Goal: Register for event/course

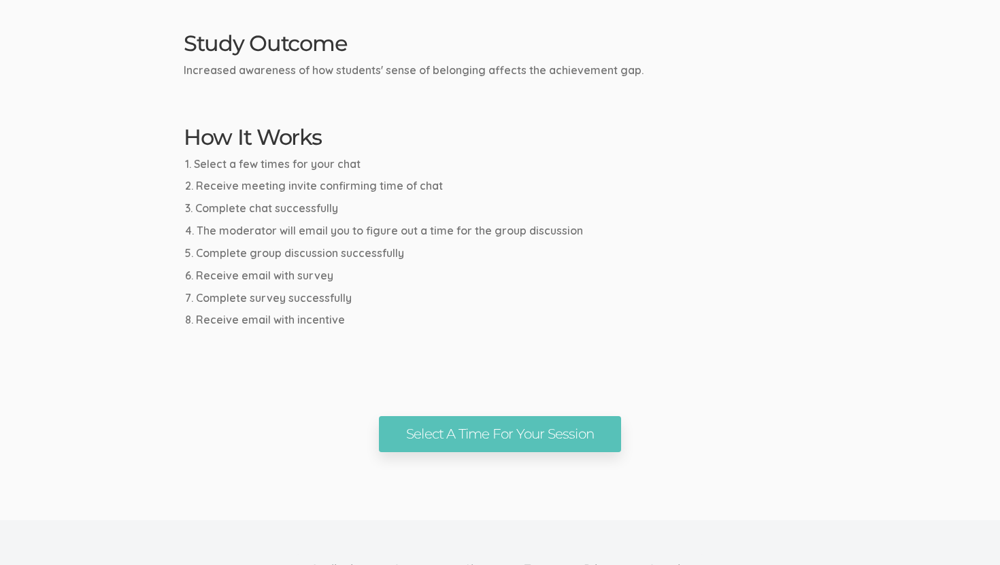
scroll to position [740, 0]
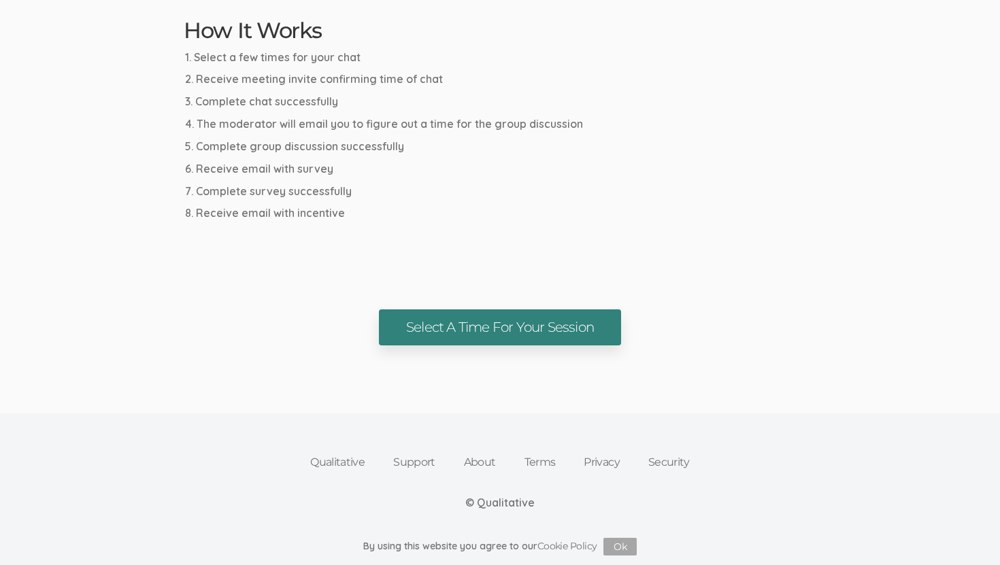
click at [459, 337] on link "Select A Time For Your Session" at bounding box center [500, 328] width 242 height 36
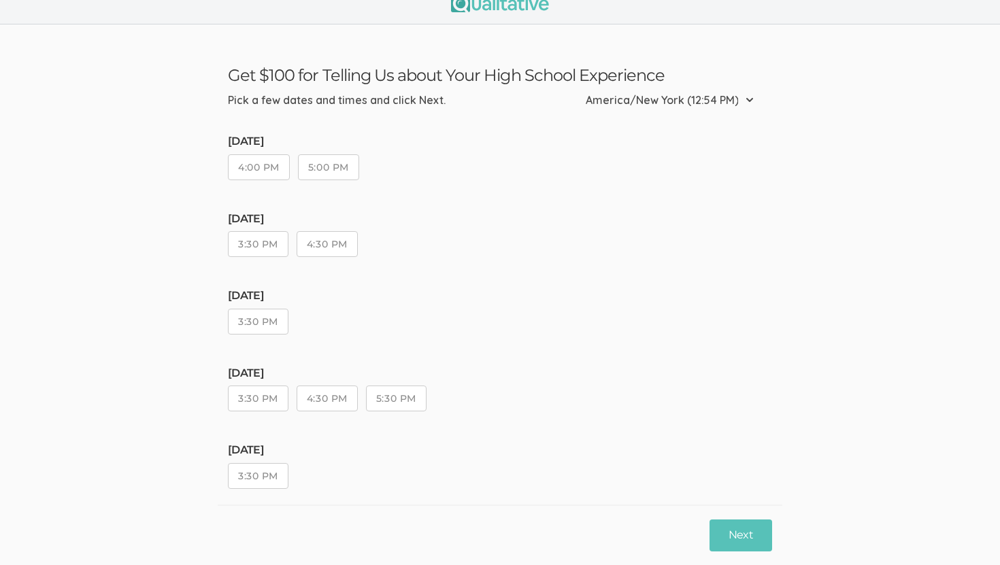
scroll to position [20, 0]
click at [273, 251] on button "3:30 PM" at bounding box center [258, 243] width 61 height 26
click at [730, 535] on button "Next" at bounding box center [741, 536] width 63 height 32
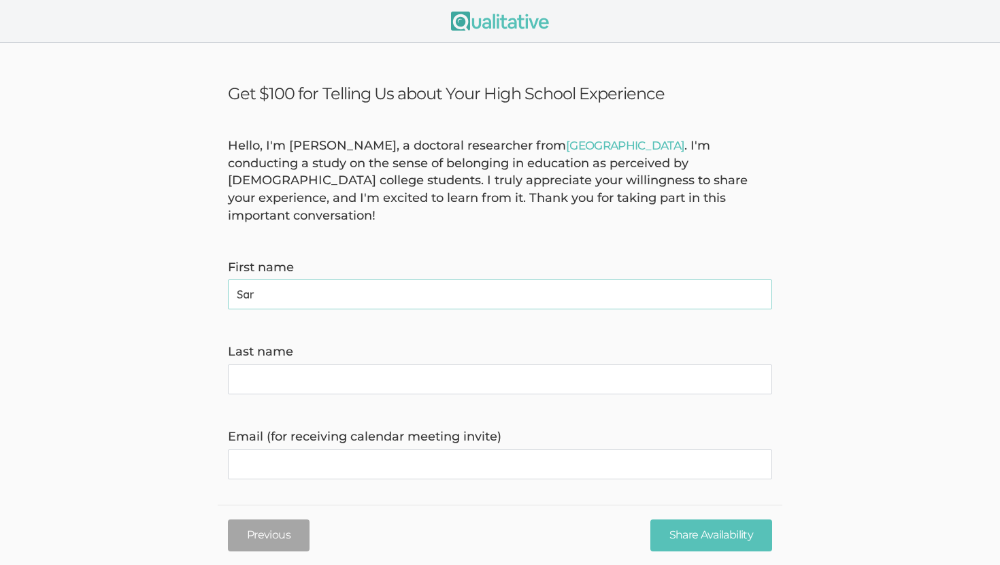
type name "[PERSON_NAME]"
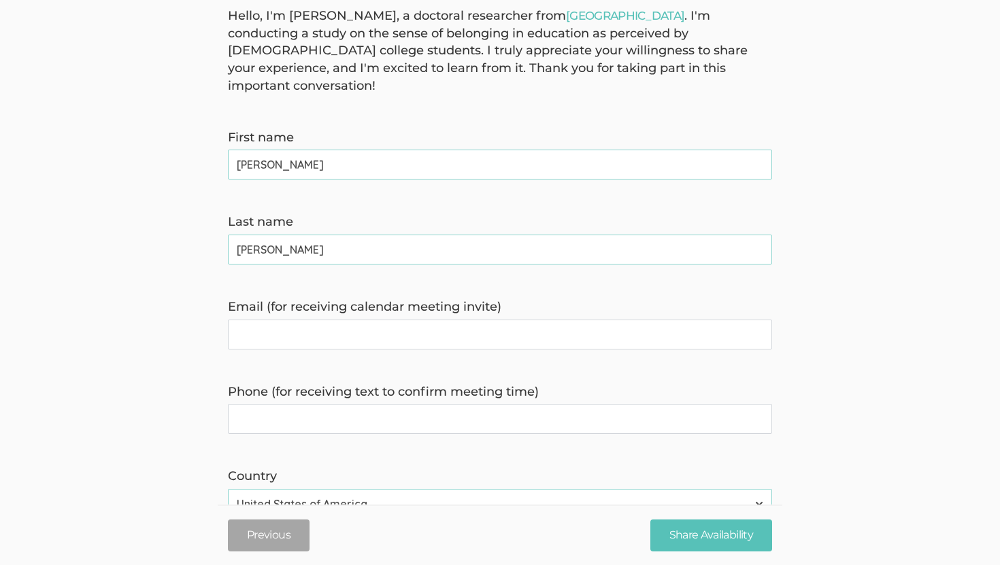
scroll to position [214, 0]
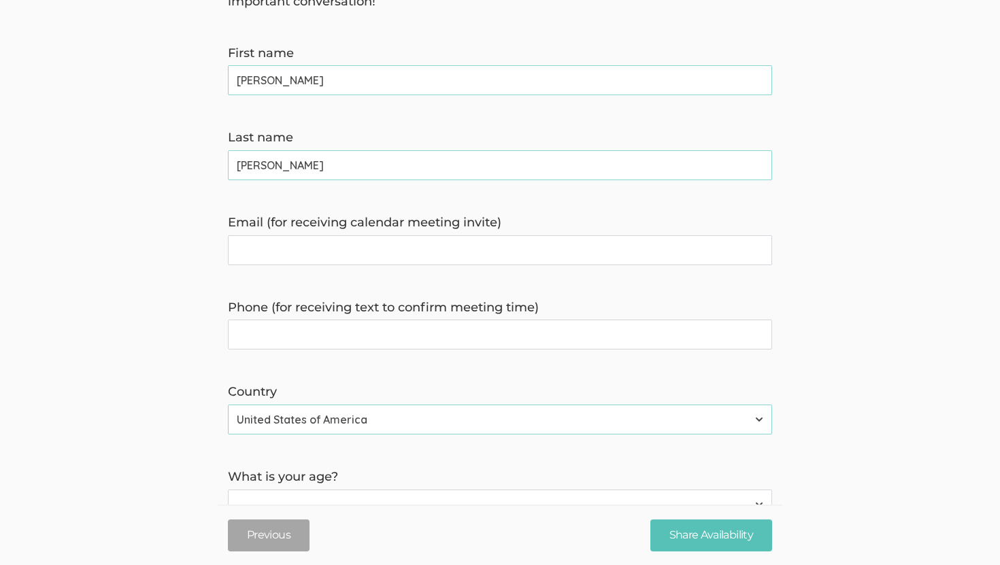
click at [320, 237] on invite\) "Email (for receiving calendar meeting invite)" at bounding box center [500, 250] width 544 height 30
type invite\) "[PERSON_NAME][EMAIL_ADDRESS][DOMAIN_NAME]"
click at [322, 320] on time\) "Phone (for receiving text to confirm meeting time)" at bounding box center [500, 335] width 544 height 30
type time\) "7165739365"
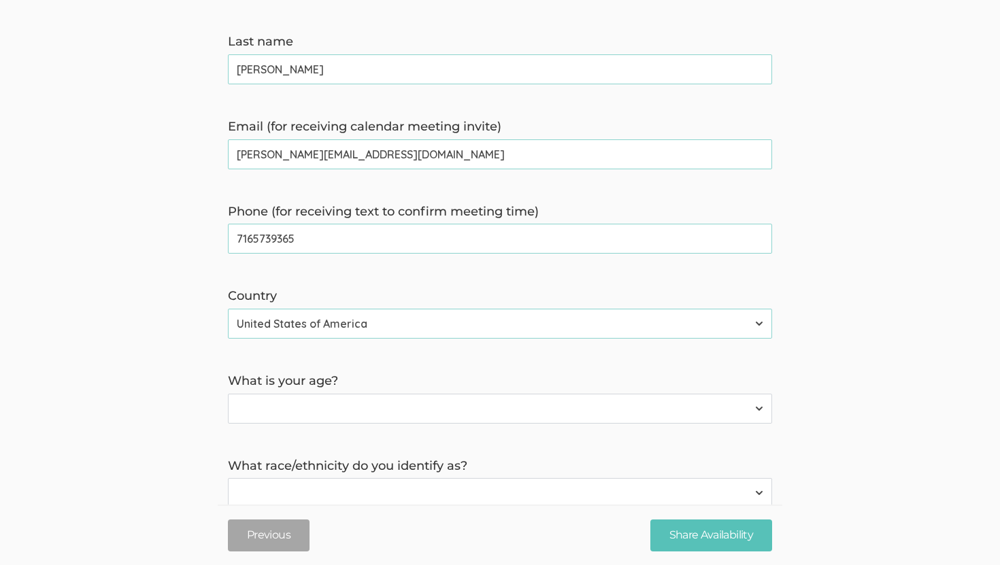
scroll to position [358, 0]
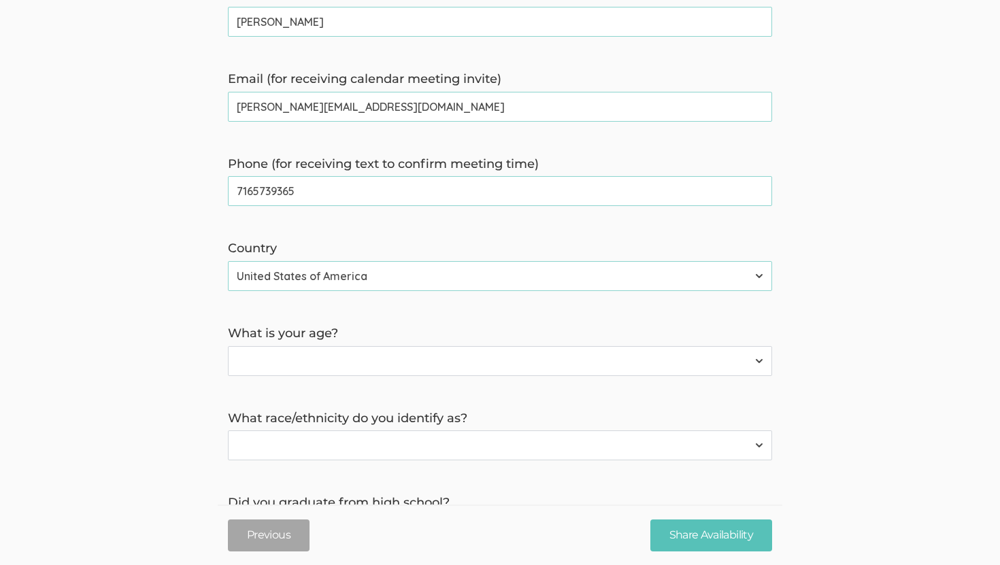
click at [324, 346] on select "Less than 18 years 18 to 34 years More than 34 years" at bounding box center [500, 361] width 544 height 30
select select "1"
click at [286, 431] on select "[DEMOGRAPHIC_DATA] or [US_STATE][DEMOGRAPHIC_DATA] Black or [DEMOGRAPHIC_DATA] …" at bounding box center [500, 446] width 544 height 30
select select "2"
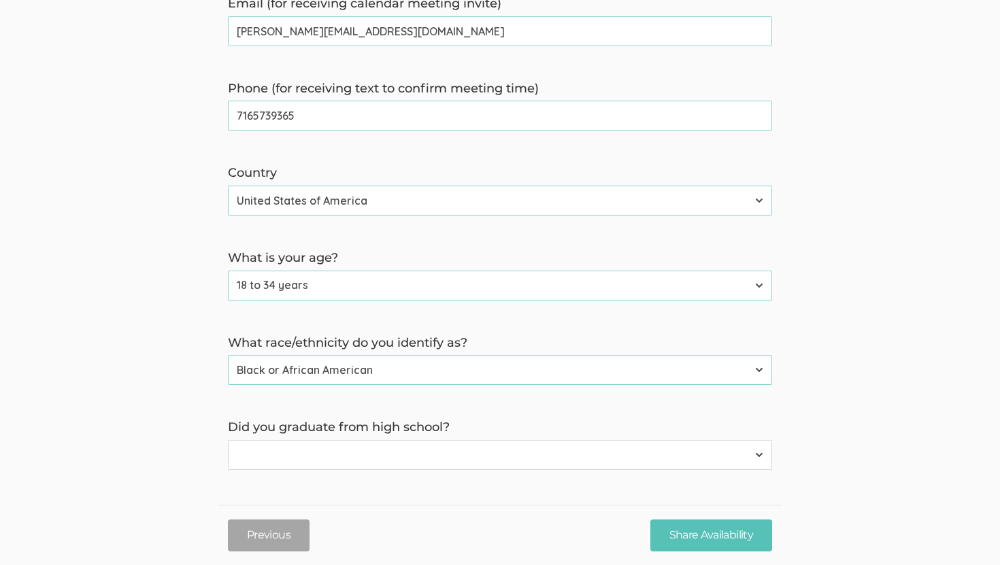
scroll to position [576, 0]
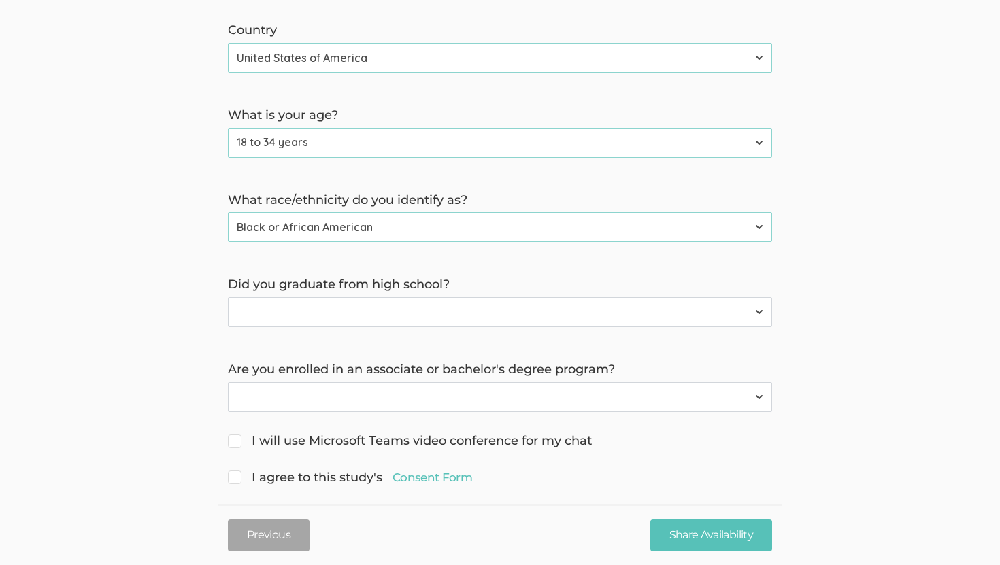
click at [326, 297] on select "Yes No" at bounding box center [500, 312] width 544 height 30
select select "0"
click at [324, 382] on select "Yes No" at bounding box center [500, 397] width 544 height 30
select select "0"
click at [303, 433] on span "I will use Microsoft Teams video conference for my chat" at bounding box center [410, 442] width 364 height 18
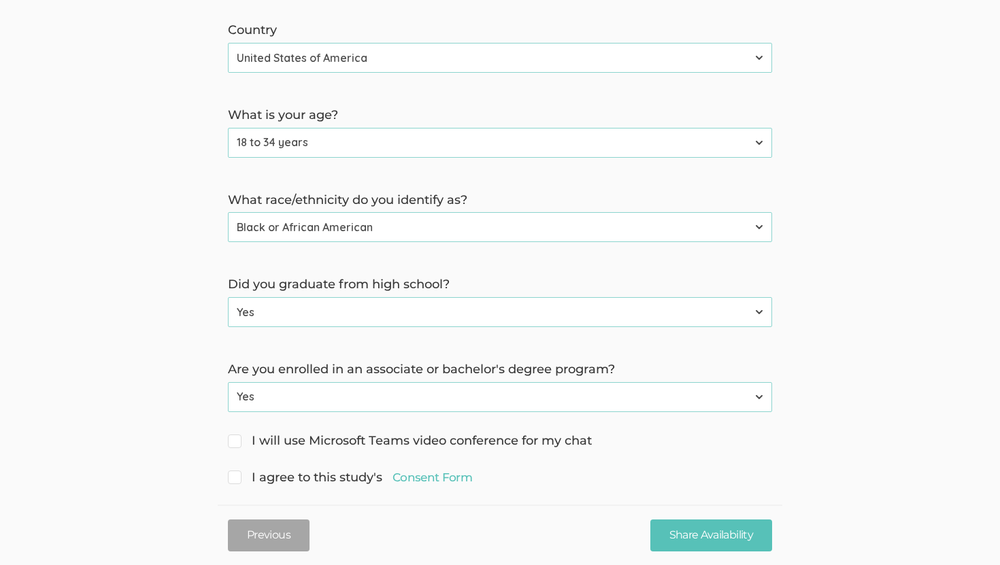
click at [237, 435] on input "I will use Microsoft Teams video conference for my chat" at bounding box center [232, 439] width 9 height 9
checkbox input "true"
click at [293, 469] on span "I agree to this study's Consent Form" at bounding box center [350, 478] width 244 height 18
click at [237, 472] on input "I agree to this study's Consent Form" at bounding box center [232, 476] width 9 height 9
checkbox input "true"
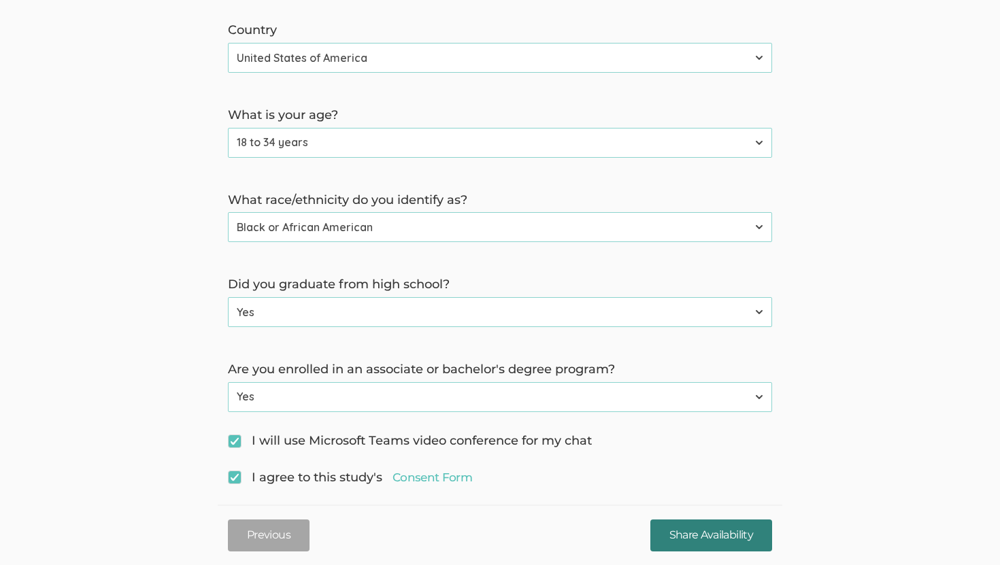
click at [688, 529] on input "Share Availability" at bounding box center [711, 536] width 122 height 32
